Goal: Transaction & Acquisition: Purchase product/service

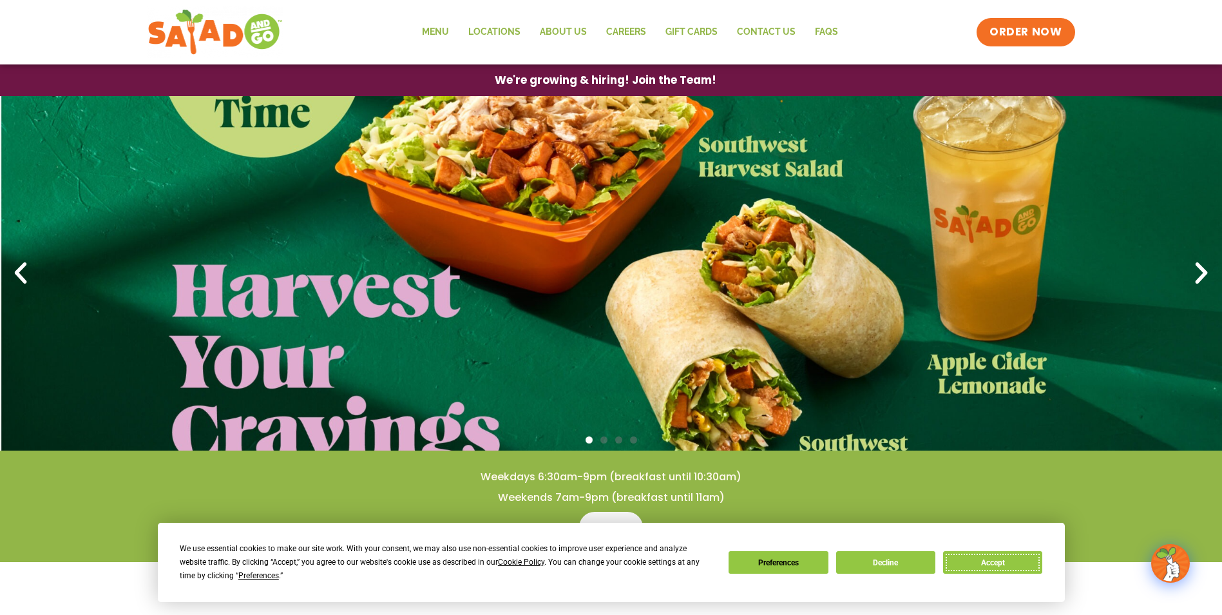
click at [995, 561] on button "Accept" at bounding box center [992, 562] width 99 height 23
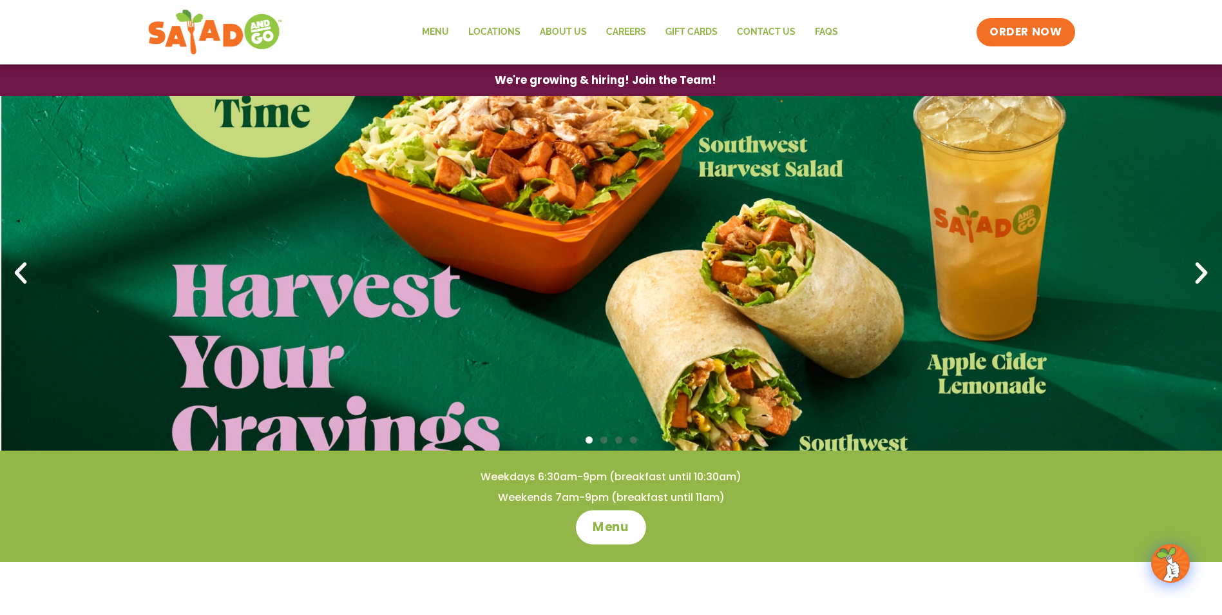
click at [606, 525] on span "Menu" at bounding box center [611, 527] width 37 height 17
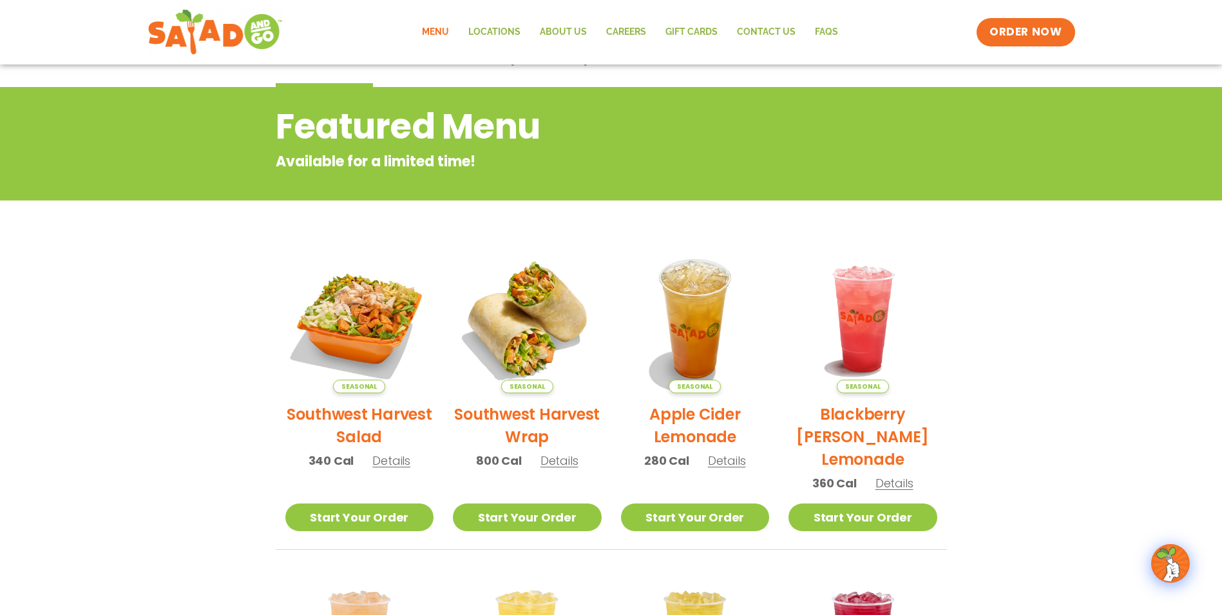
scroll to position [64, 0]
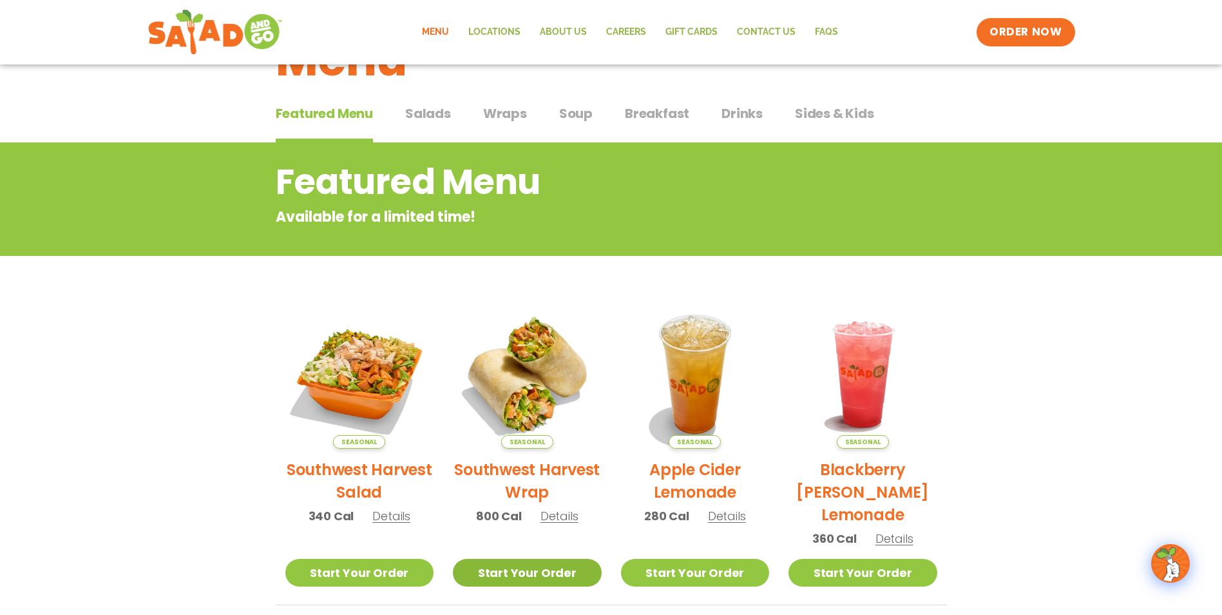
click at [517, 574] on link "Start Your Order" at bounding box center [527, 573] width 149 height 28
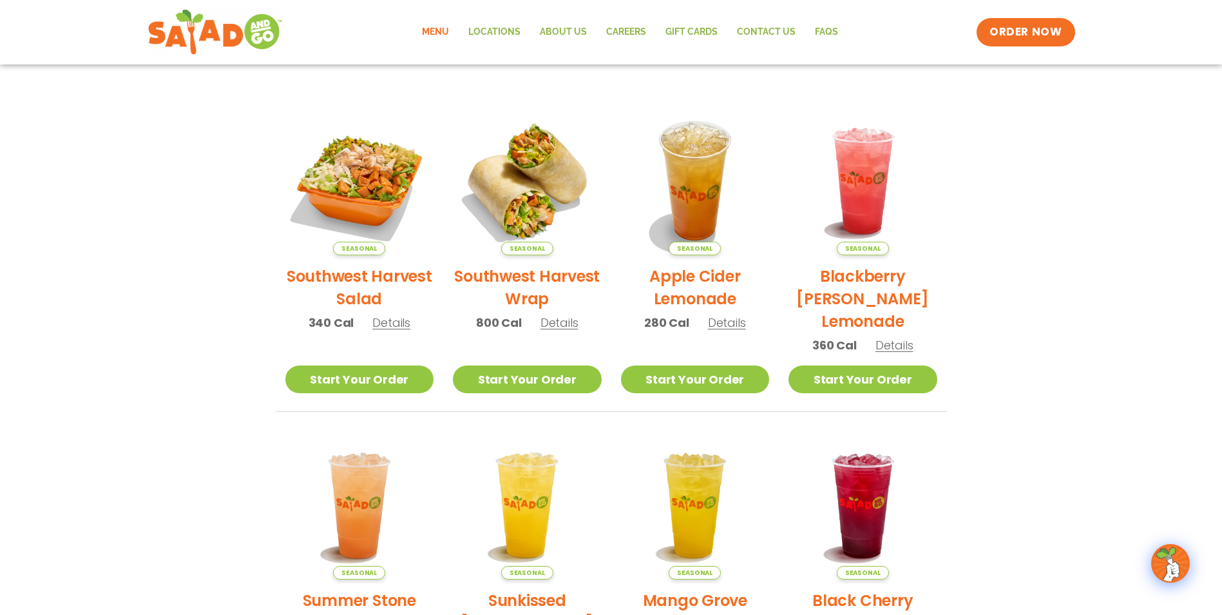
scroll to position [212, 0]
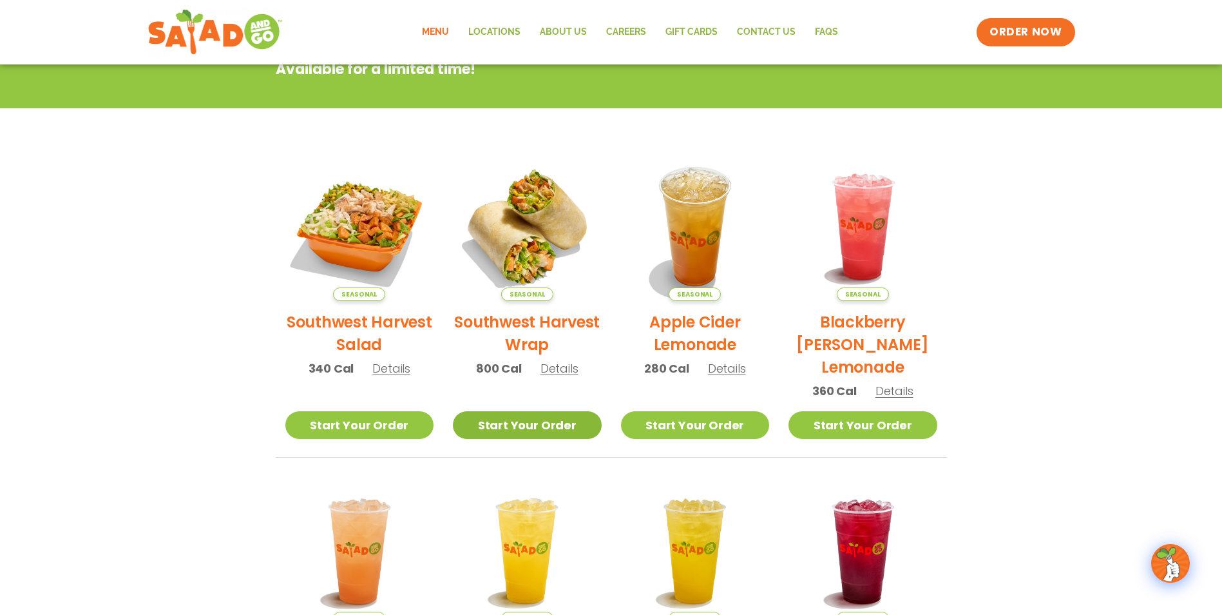
click at [585, 422] on link "Start Your Order" at bounding box center [527, 425] width 149 height 28
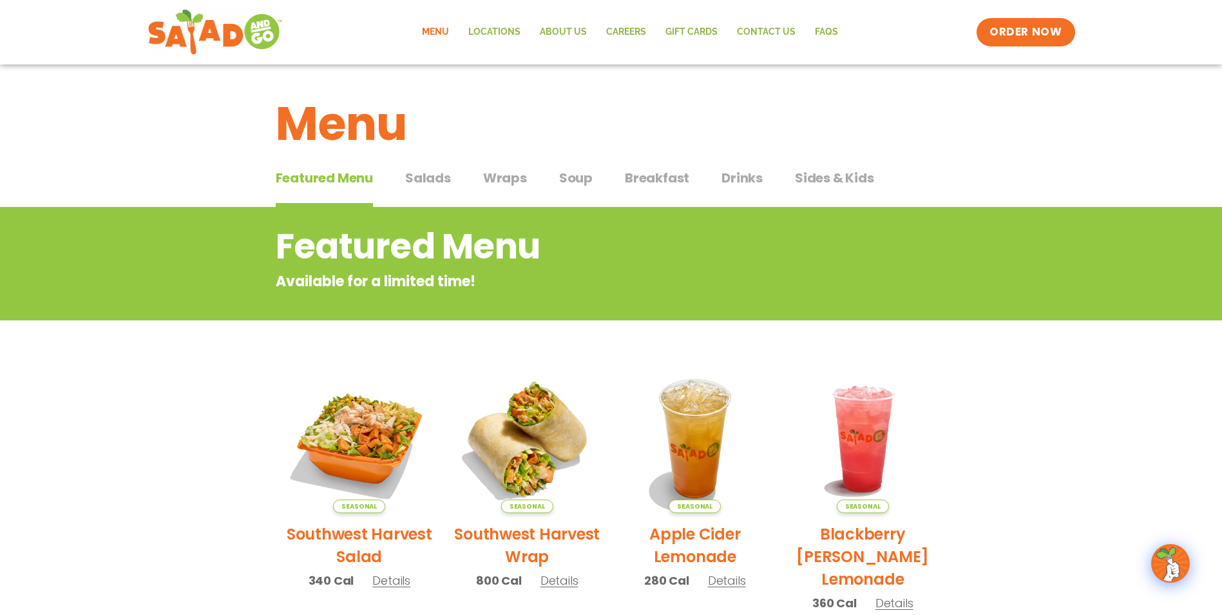
click at [484, 177] on span "Wraps" at bounding box center [505, 177] width 44 height 19
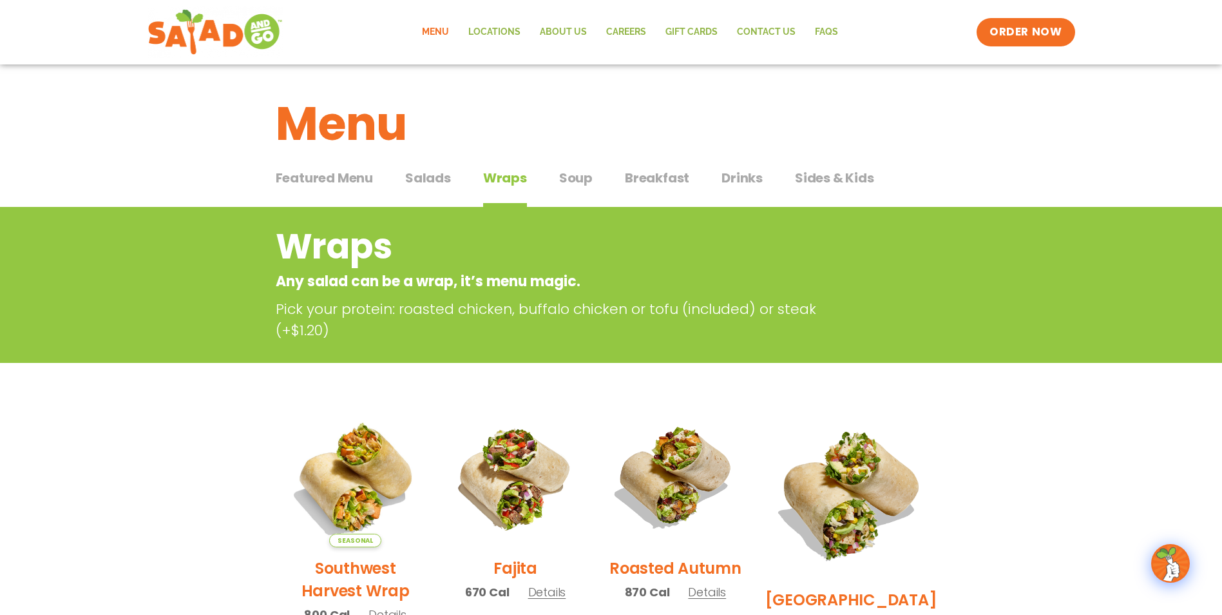
click at [651, 178] on span "Breakfast" at bounding box center [657, 177] width 64 height 19
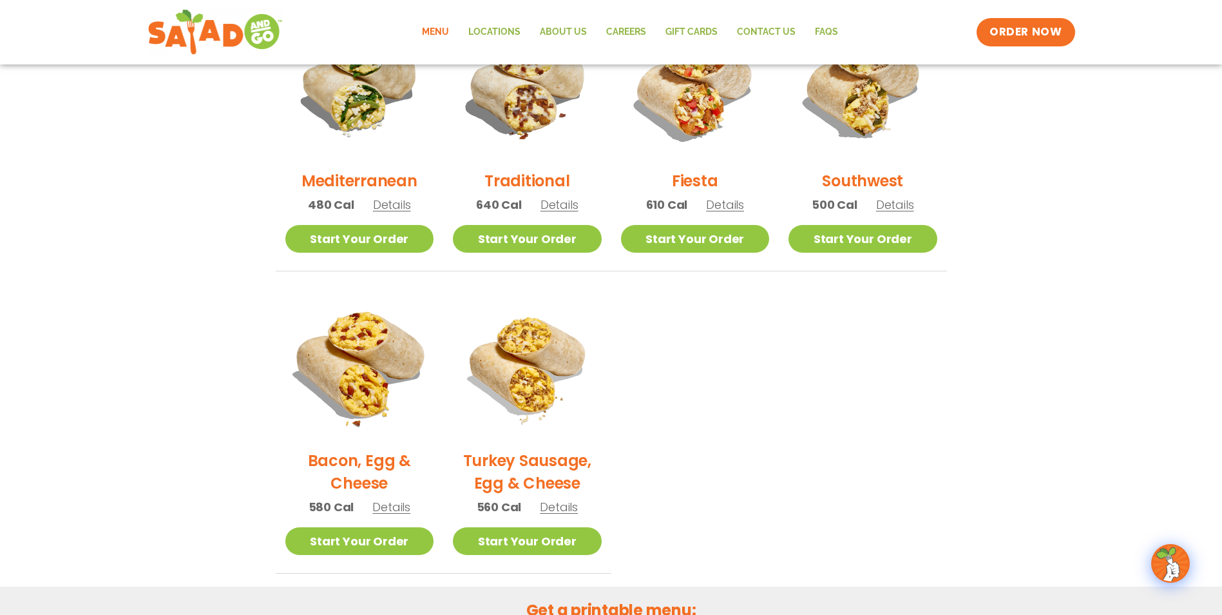
scroll to position [322, 0]
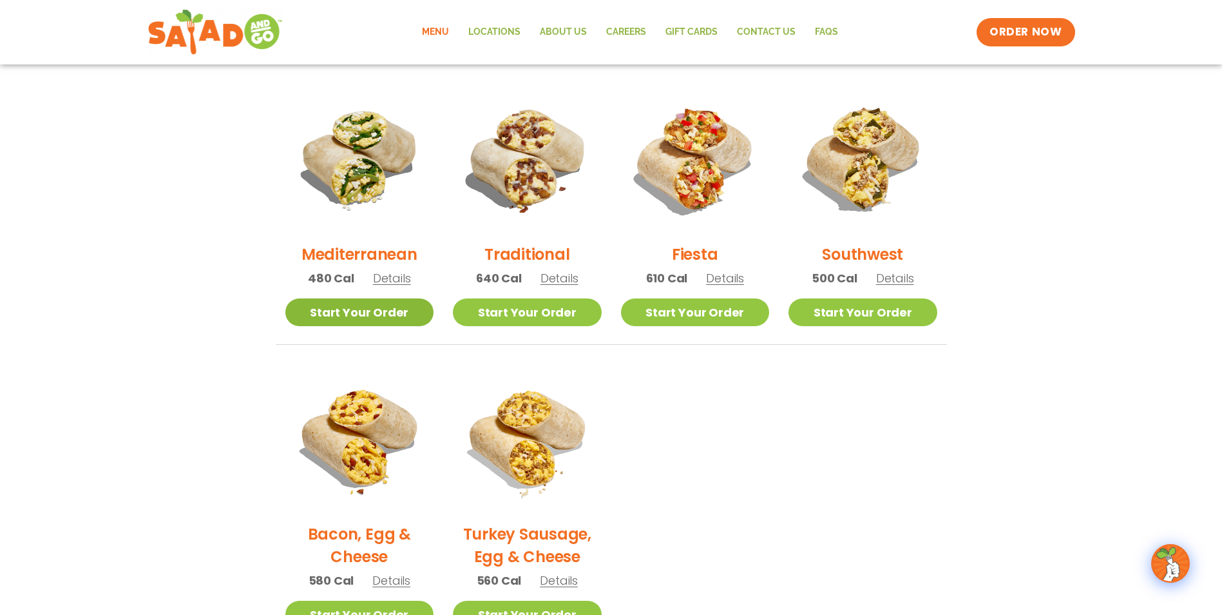
click at [394, 323] on link "Start Your Order" at bounding box center [359, 312] width 149 height 28
